Goal: Use online tool/utility

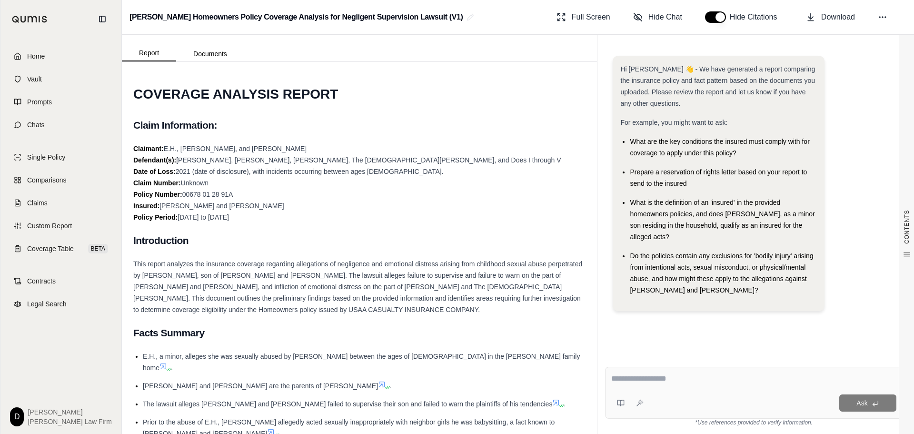
click at [691, 383] on textarea at bounding box center [753, 378] width 285 height 11
click at [827, 20] on span "Download" at bounding box center [838, 16] width 34 height 11
click at [684, 383] on textarea at bounding box center [753, 378] width 285 height 11
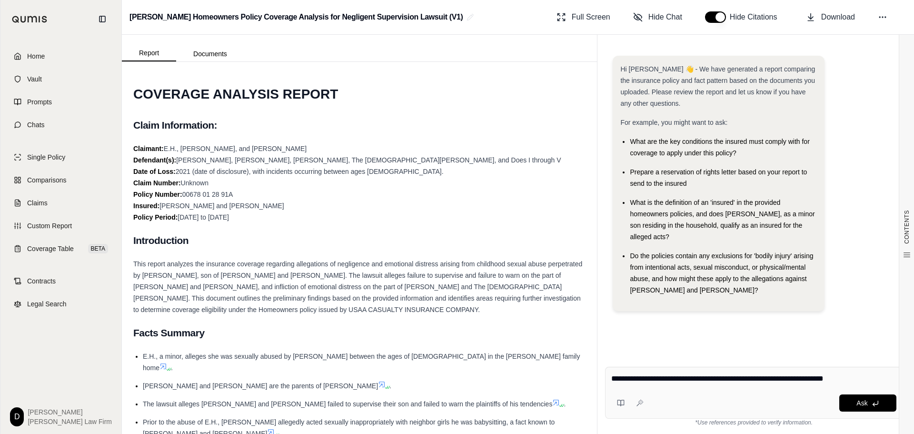
type textarea "**********"
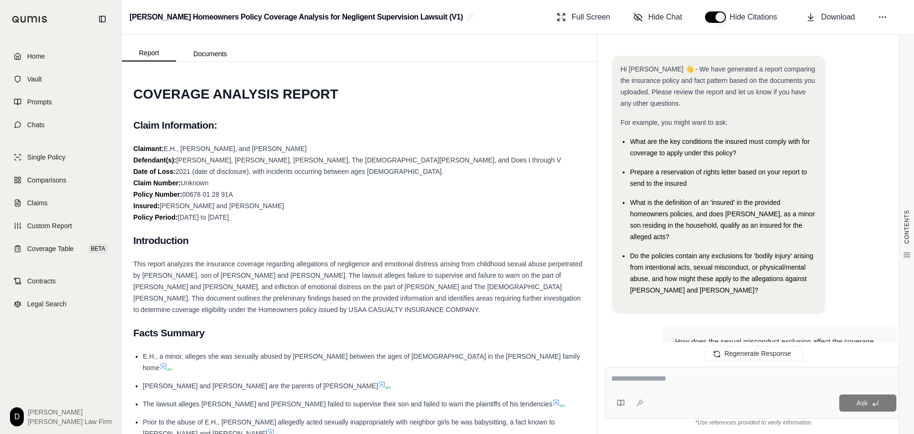
scroll to position [685, 0]
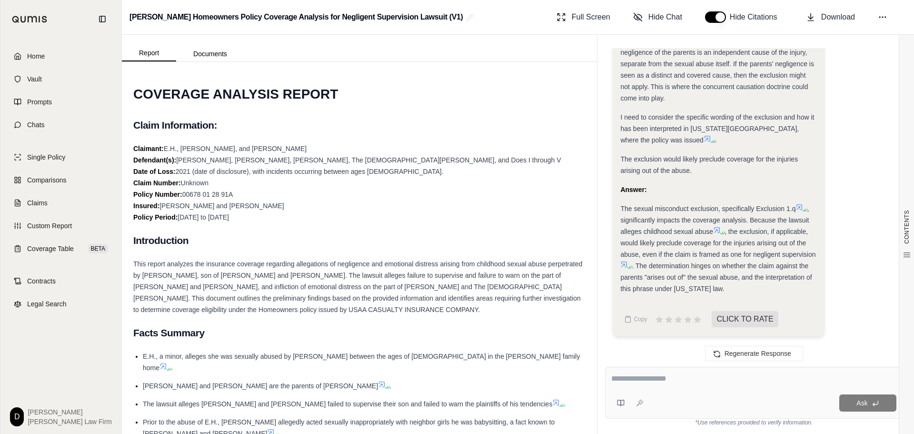
click at [680, 384] on div at bounding box center [753, 380] width 285 height 15
click at [666, 375] on textarea at bounding box center [753, 378] width 285 height 11
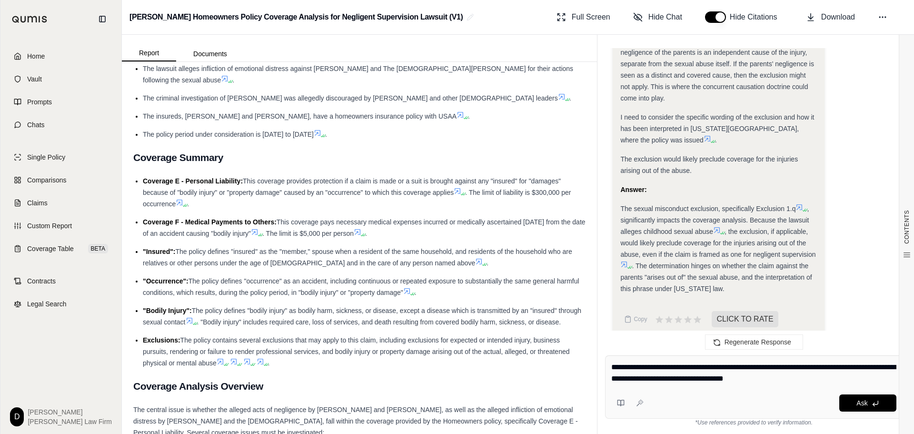
scroll to position [381, 0]
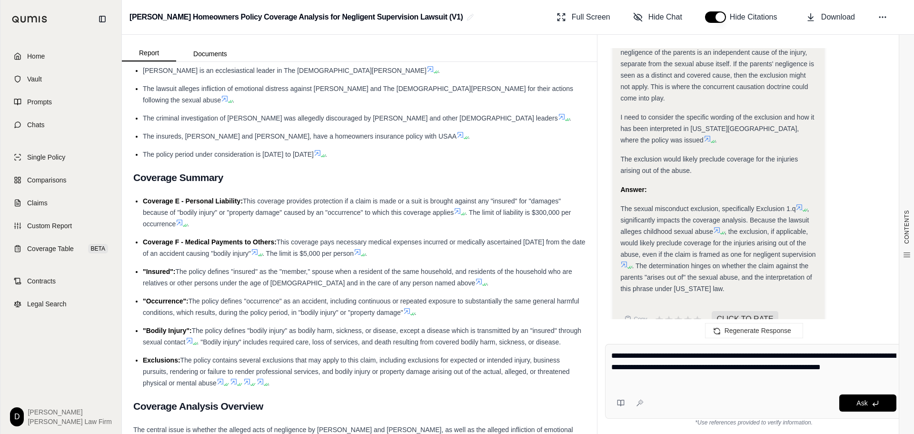
click at [791, 367] on textarea "**********" at bounding box center [753, 367] width 285 height 34
type textarea "**********"
click at [863, 404] on span "Ask" at bounding box center [861, 403] width 11 height 8
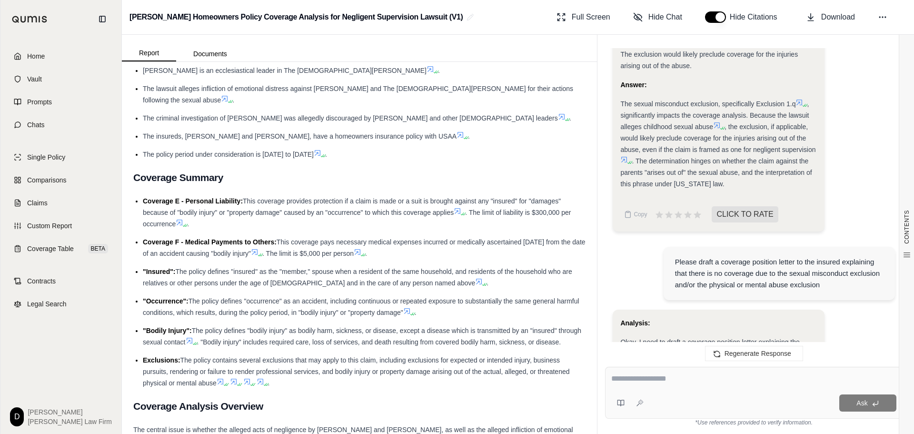
scroll to position [789, 0]
click at [637, 211] on span "Copy" at bounding box center [640, 215] width 13 height 8
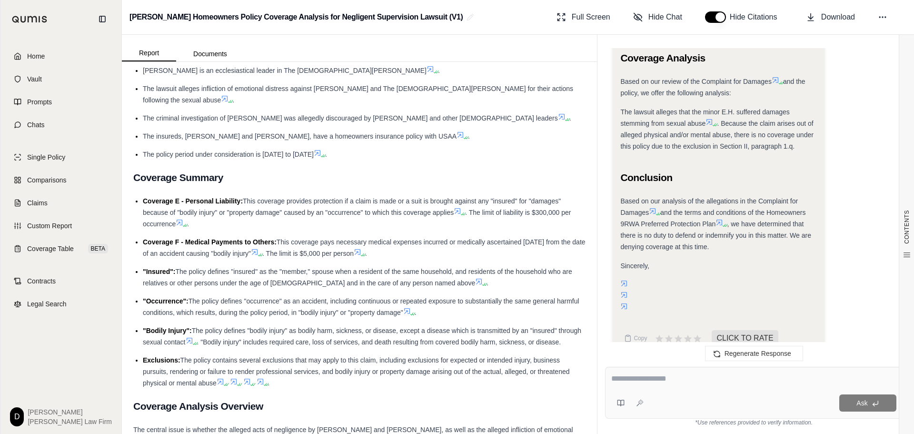
scroll to position [2265, 0]
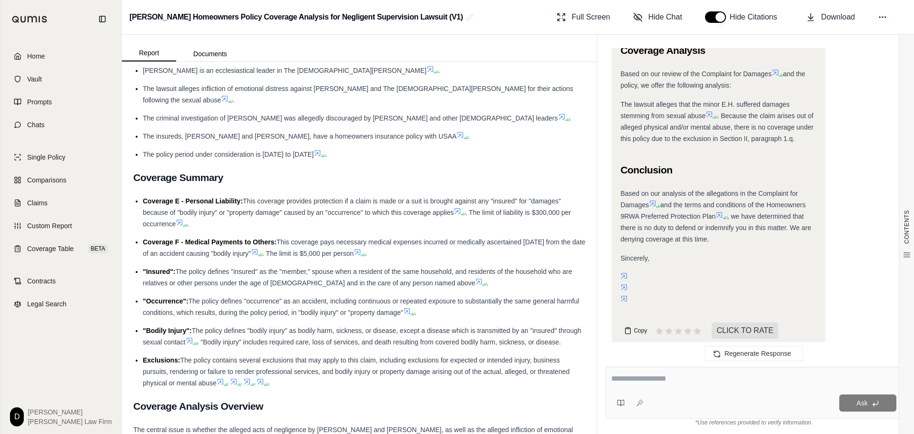
click at [631, 327] on icon at bounding box center [628, 331] width 8 height 8
click at [41, 54] on span "Home" at bounding box center [36, 56] width 18 height 10
